Goal: Find specific page/section: Find specific page/section

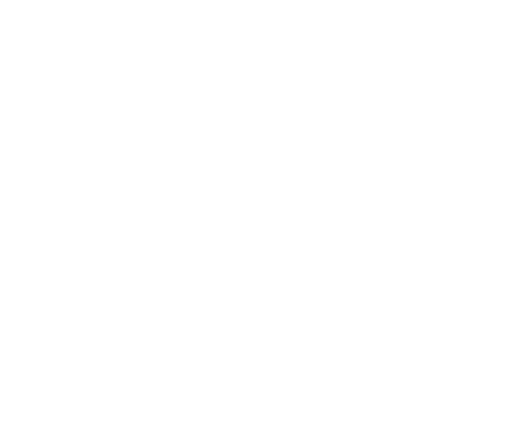
select select "Song"
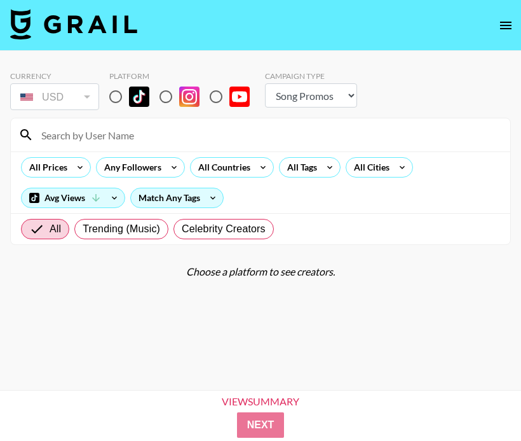
click at [113, 99] on input "radio" at bounding box center [115, 96] width 27 height 27
radio input "true"
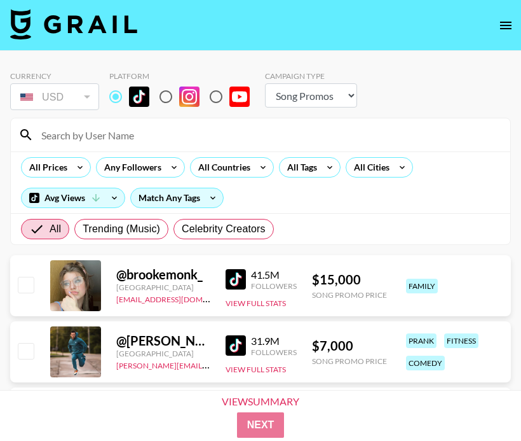
click at [112, 131] on input at bounding box center [268, 135] width 469 height 20
paste input "[EMAIL_ADDRESS][DOMAIN_NAME]"
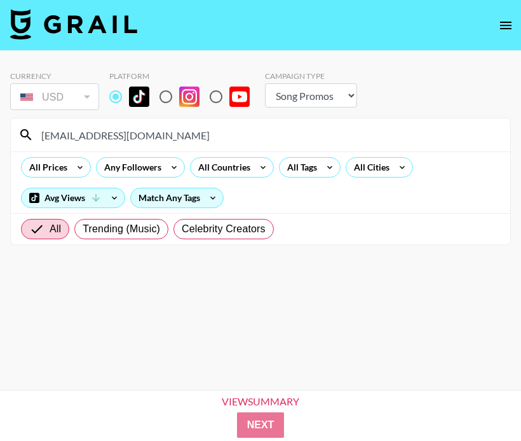
drag, startPoint x: 116, startPoint y: 134, endPoint x: -12, endPoint y: 114, distance: 129.8
click at [0, 114] on html "Currency USD USD ​ Platform Campaign Type Choose Type... Song Promos Brand Prom…" at bounding box center [260, 240] width 521 height 481
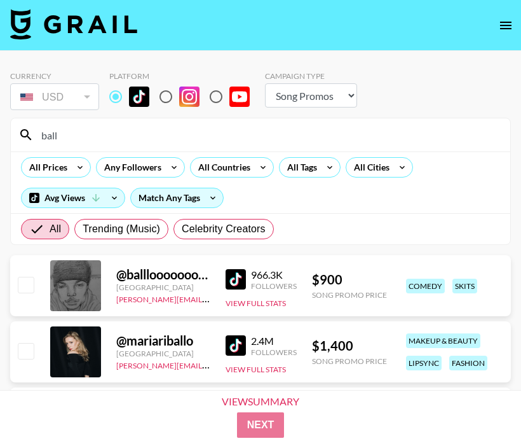
type input "ball"
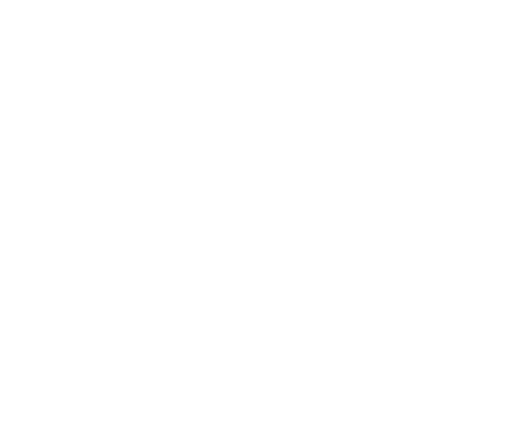
select select "Song"
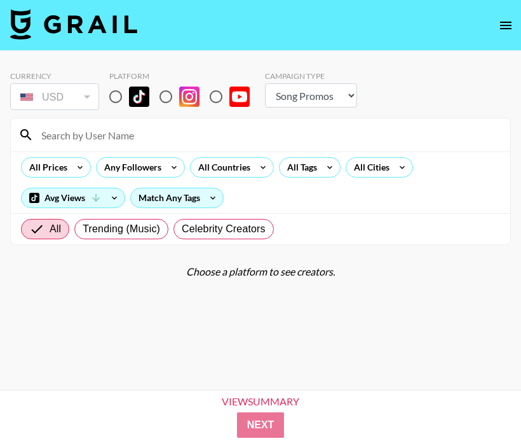
click at [120, 96] on input "radio" at bounding box center [115, 96] width 27 height 27
radio input "true"
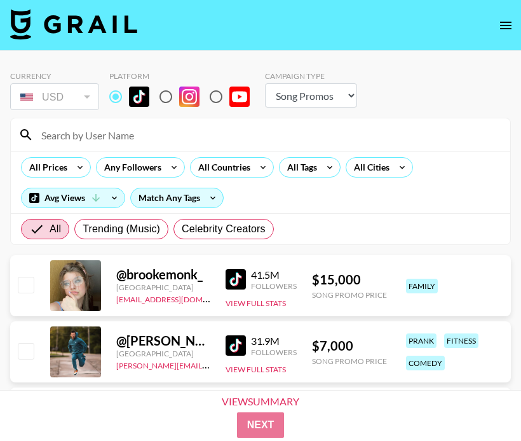
click at [129, 126] on input at bounding box center [268, 135] width 469 height 20
paste input "@thismightbeselah"
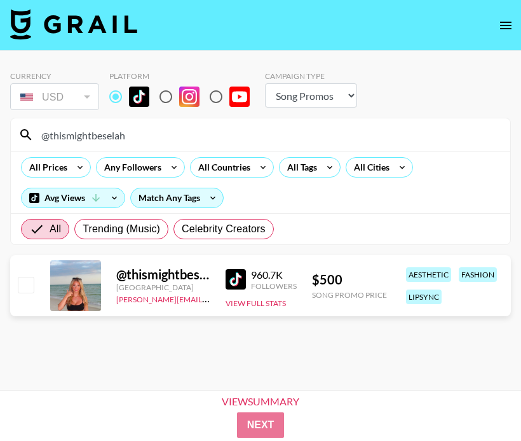
drag, startPoint x: 146, startPoint y: 128, endPoint x: 17, endPoint y: 128, distance: 129.1
click at [17, 128] on div "@thismightbeselah" at bounding box center [261, 134] width 500 height 33
paste input "@notces4r"
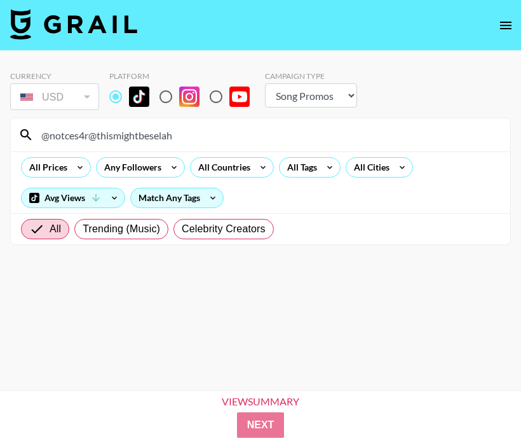
drag, startPoint x: 207, startPoint y: 131, endPoint x: 27, endPoint y: 136, distance: 180.0
click at [27, 136] on div "@notces4r@thismightbeselah" at bounding box center [261, 134] width 500 height 33
paste input
drag, startPoint x: 143, startPoint y: 128, endPoint x: -12, endPoint y: 123, distance: 155.2
click at [0, 123] on html "Currency USD USD ​ Platform Campaign Type Choose Type... Song Promos Brand Prom…" at bounding box center [260, 240] width 521 height 481
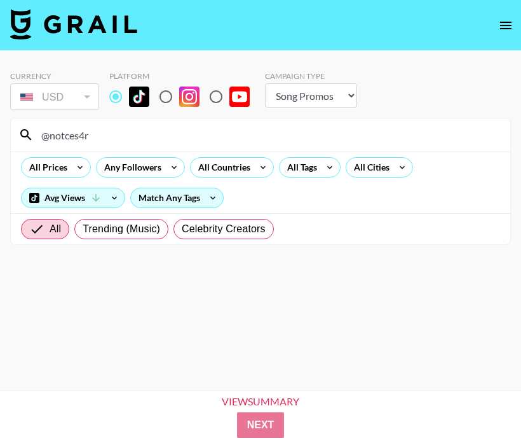
paste input "thismightbeselah"
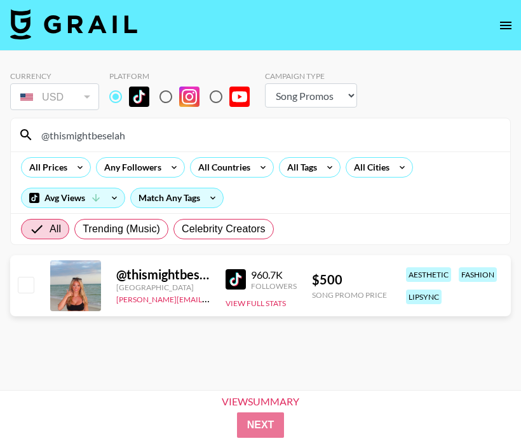
drag, startPoint x: 153, startPoint y: 128, endPoint x: -12, endPoint y: 128, distance: 165.3
click at [0, 128] on html "Currency USD USD ​ Platform Campaign Type Choose Type... Song Promos Brand Prom…" at bounding box center [260, 240] width 521 height 481
paste input "chaelanl"
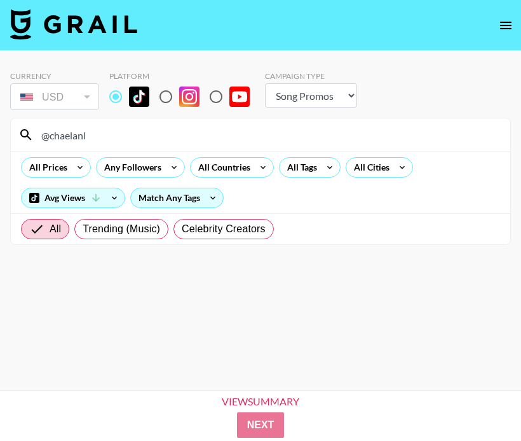
type input "@chaelanl"
